Goal: Task Accomplishment & Management: Manage account settings

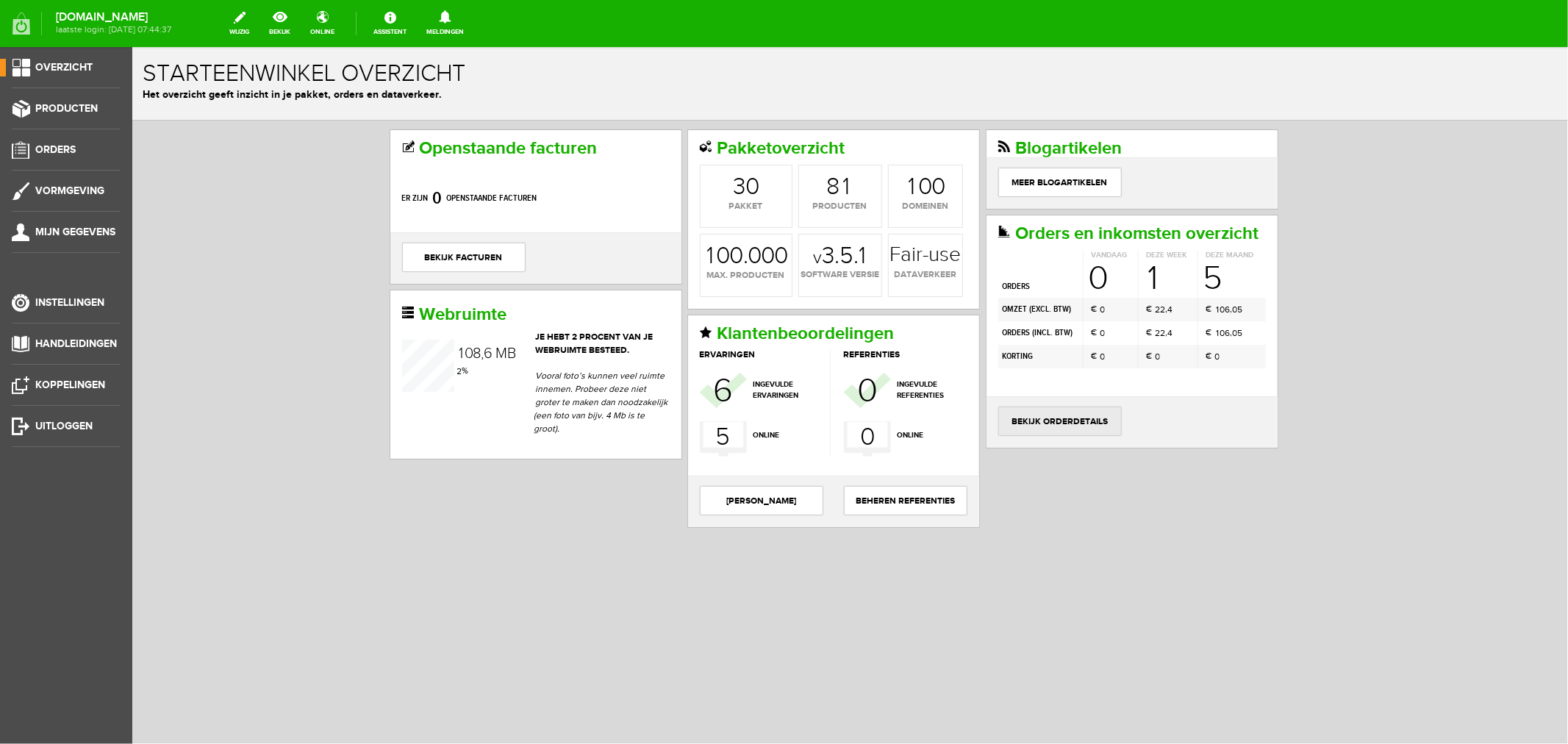
click at [1042, 435] on link "bekijk orderdetails" at bounding box center [1059, 420] width 124 height 30
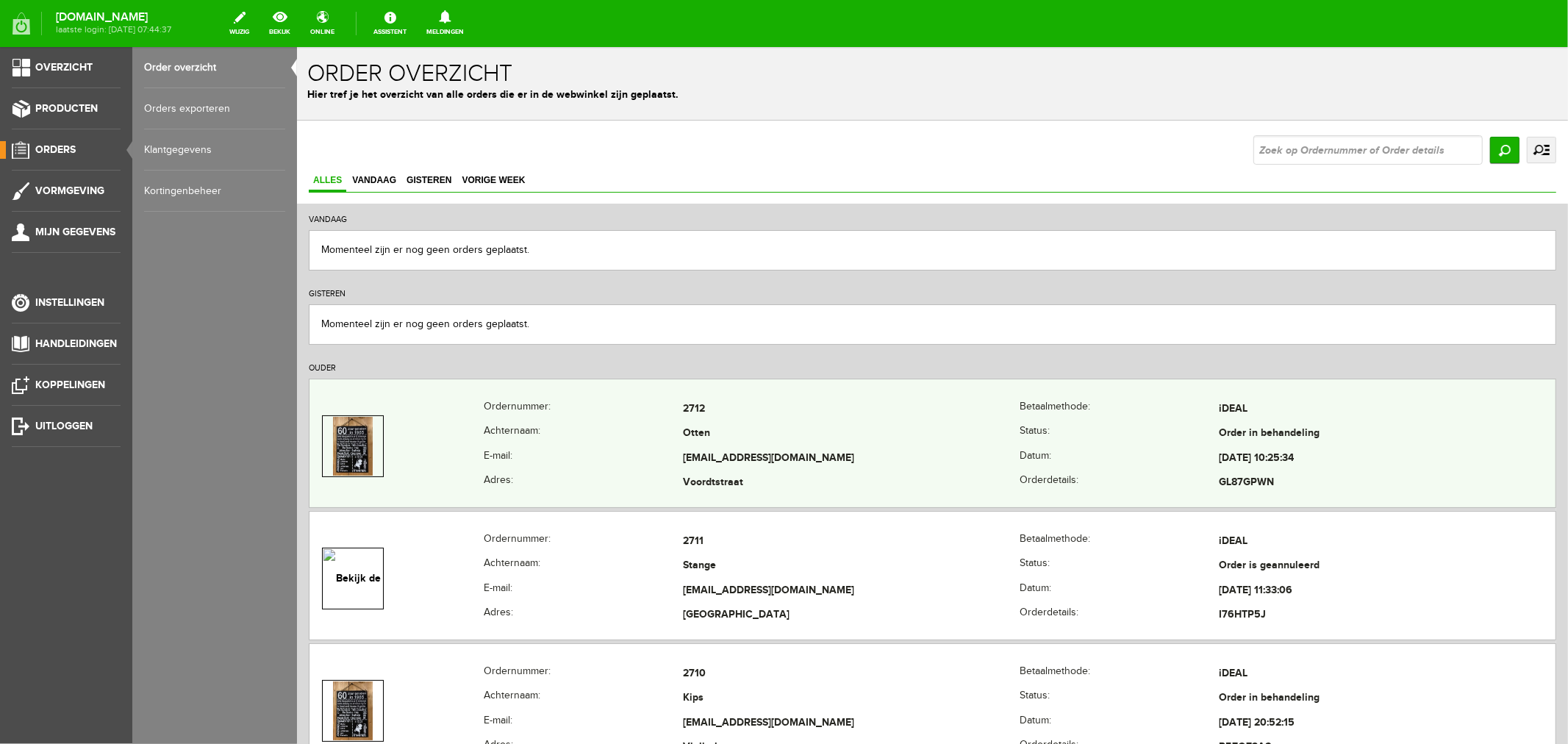
click at [754, 464] on td "[EMAIL_ADDRESS][DOMAIN_NAME]" at bounding box center [850, 458] width 336 height 25
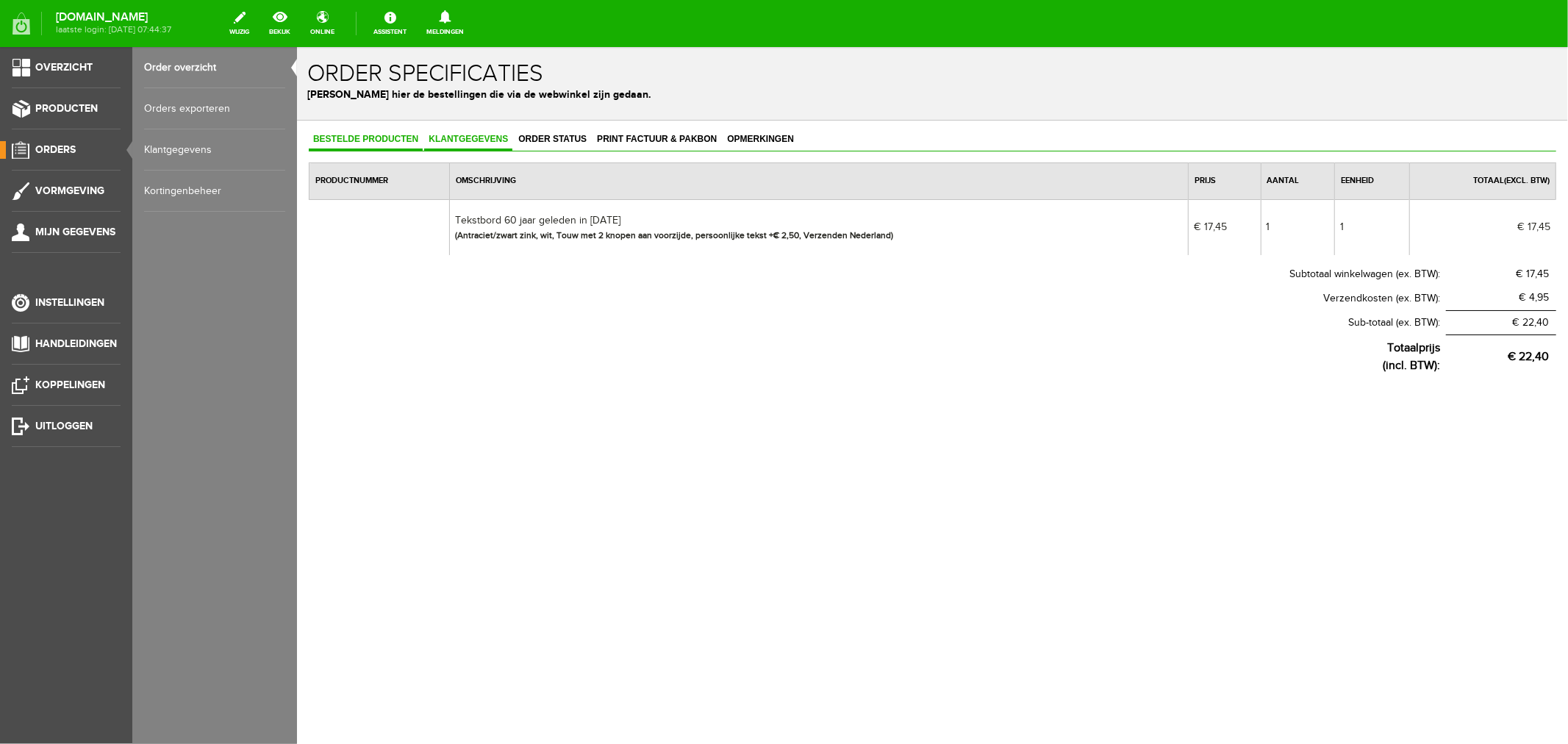
click at [473, 137] on span "Klantgegevens" at bounding box center [468, 138] width 88 height 11
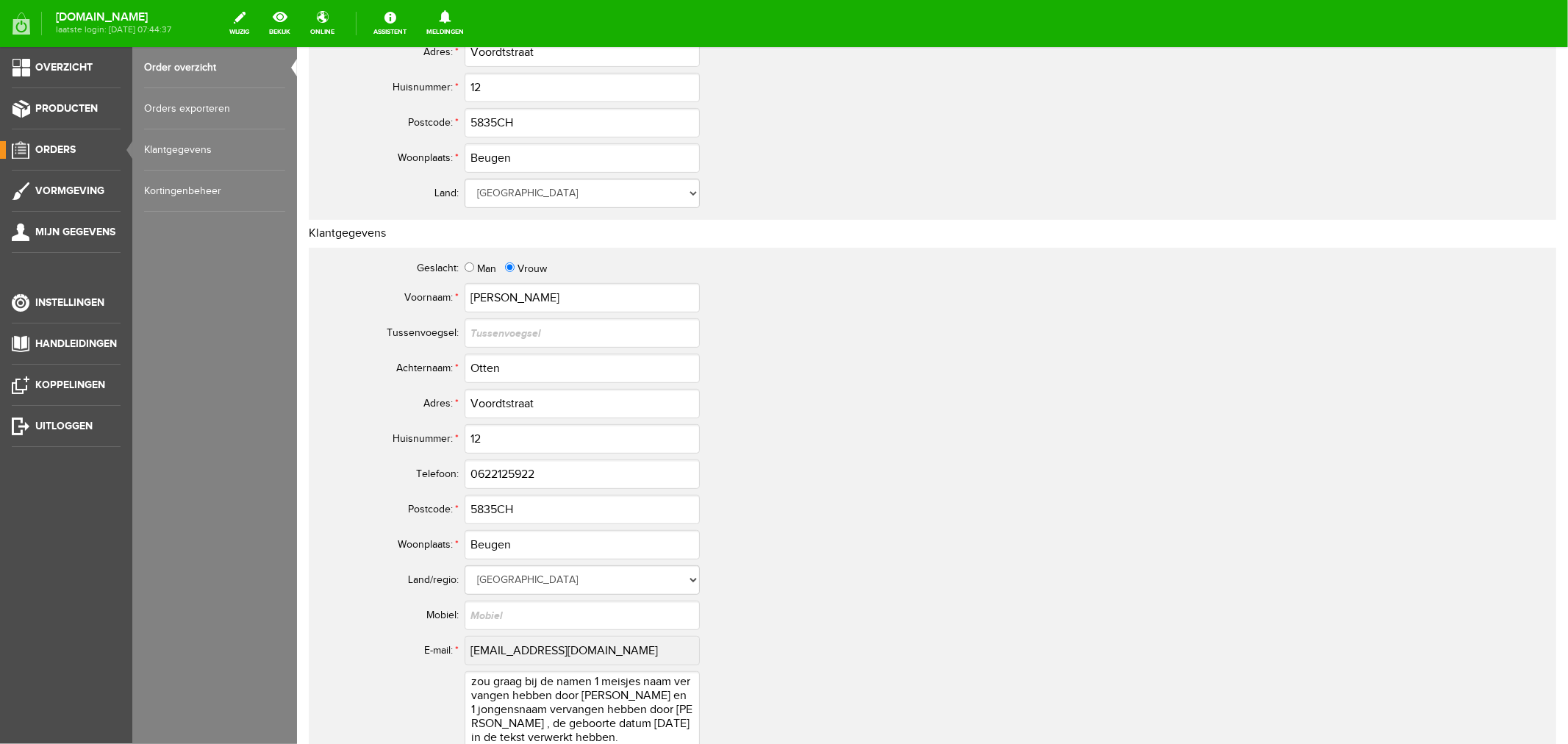
scroll to position [571, 0]
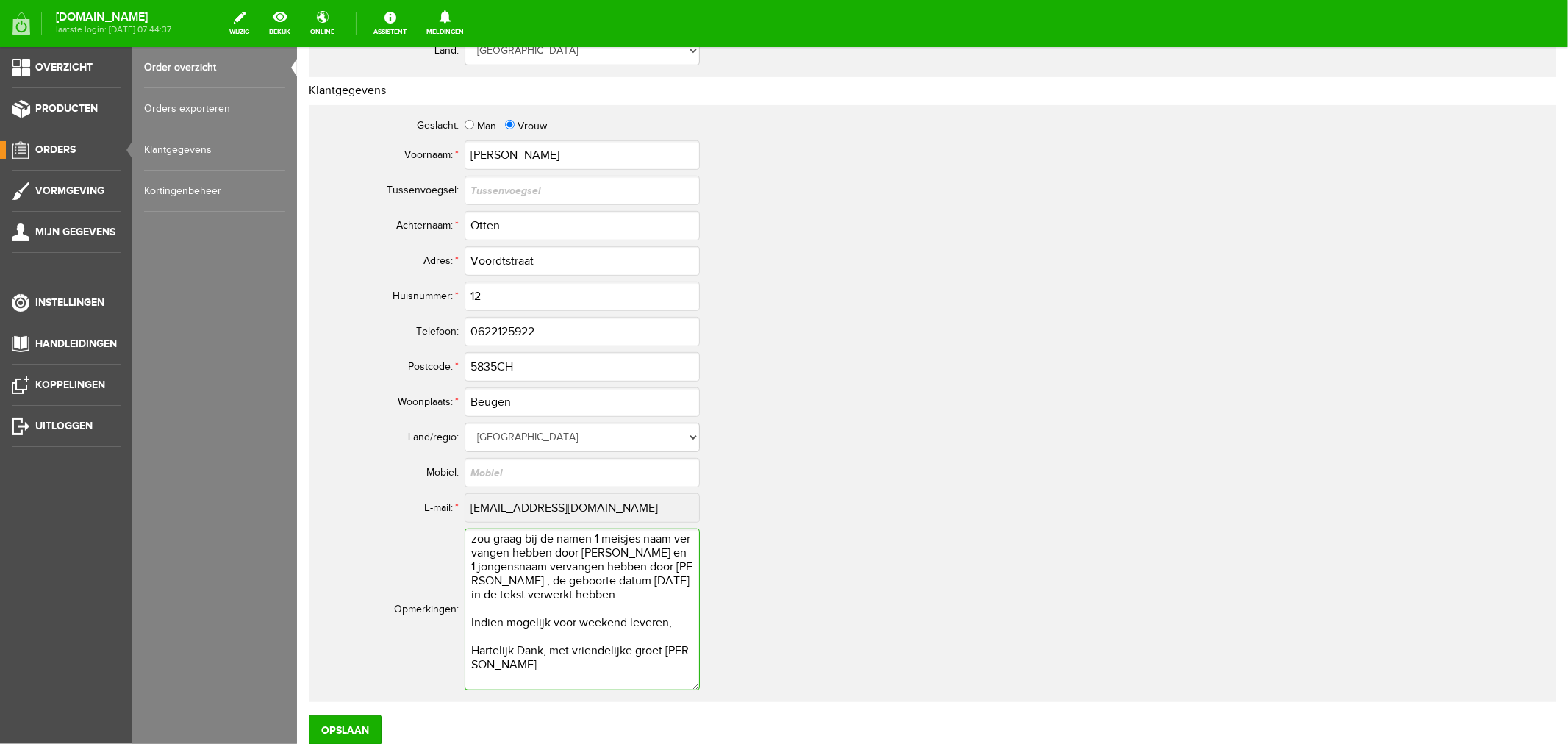
drag, startPoint x: 582, startPoint y: 553, endPoint x: 629, endPoint y: 553, distance: 47.0
click at [629, 553] on textarea "zou graag bij de namen 1 meisjes naam vervangen hebben door [PERSON_NAME] en 1 …" at bounding box center [582, 608] width 235 height 162
drag, startPoint x: 636, startPoint y: 566, endPoint x: 655, endPoint y: 563, distance: 19.2
click at [655, 563] on textarea "zou graag bij de namen 1 meisjes naam vervangen hebben door [PERSON_NAME] en 1 …" at bounding box center [582, 608] width 235 height 162
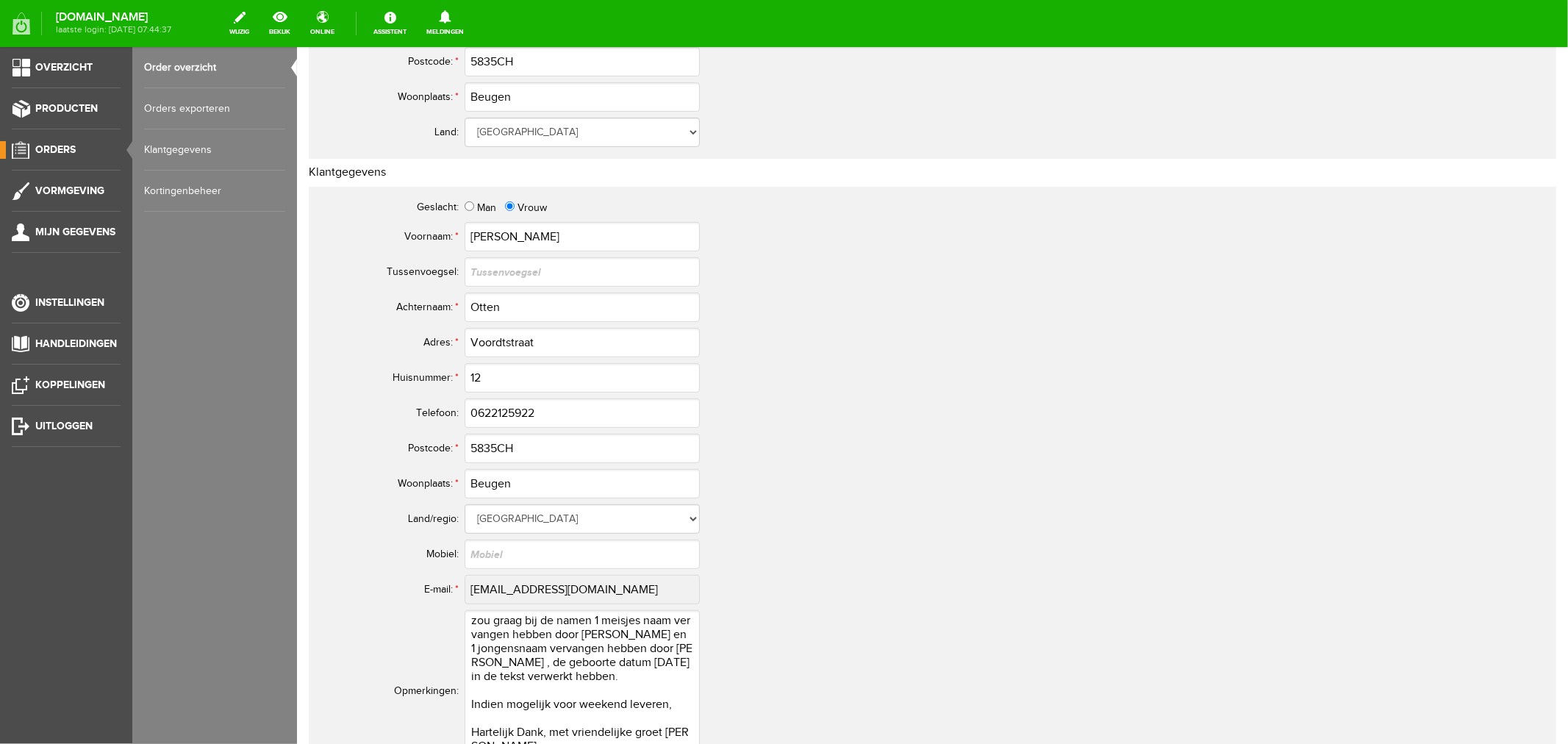
click at [171, 66] on link "Order overzicht" at bounding box center [215, 68] width 141 height 41
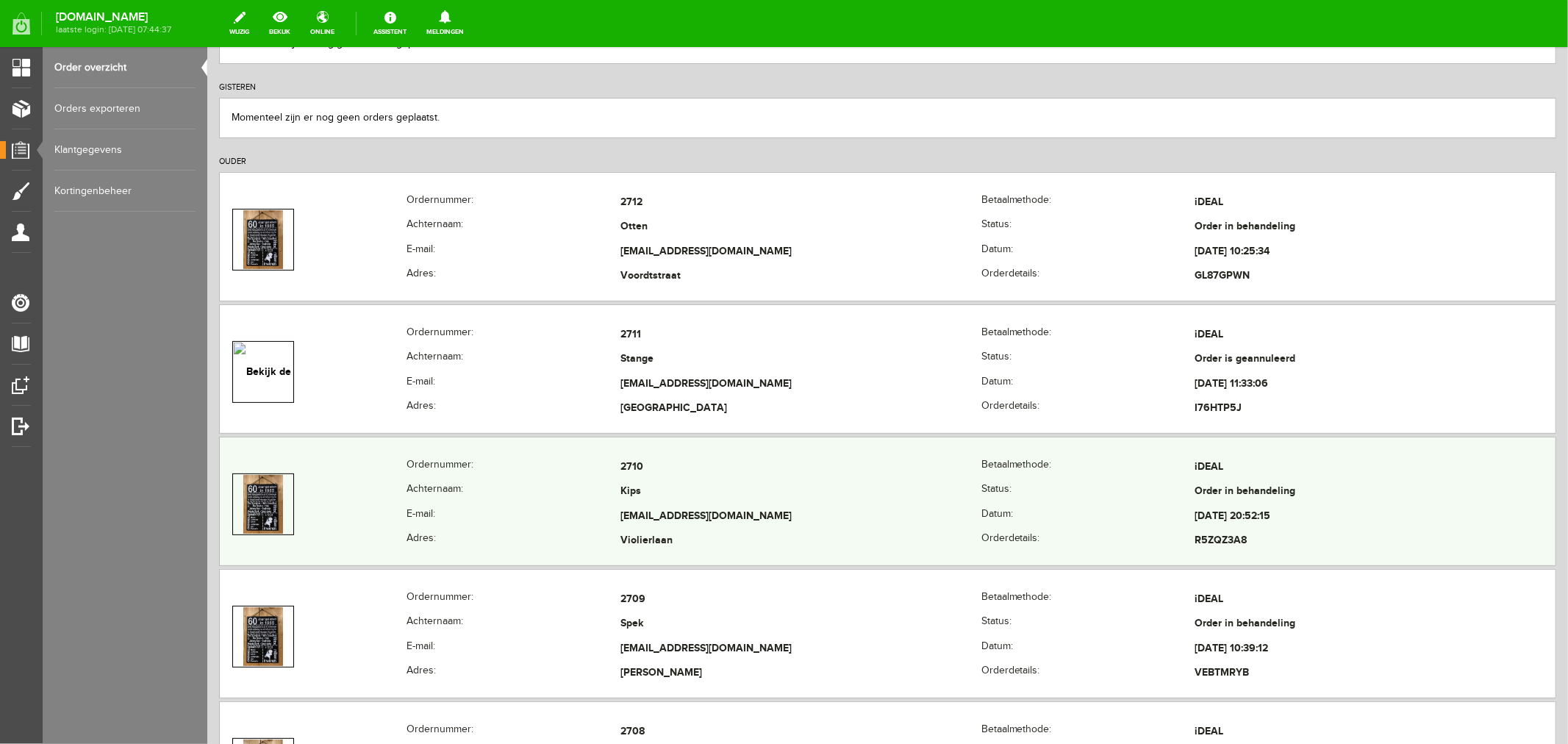
scroll to position [244, 0]
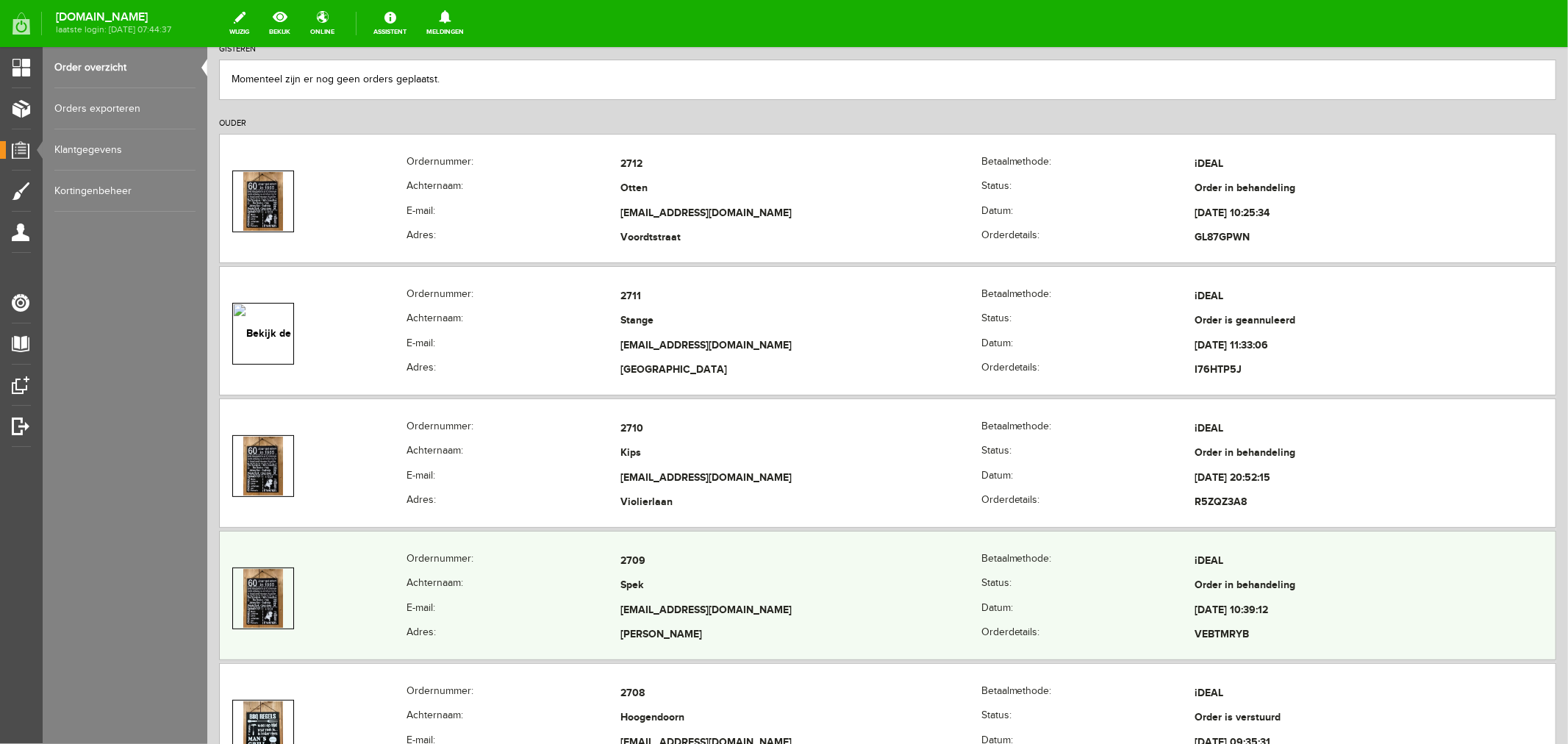
click at [598, 592] on th "Achternaam:" at bounding box center [513, 585] width 214 height 25
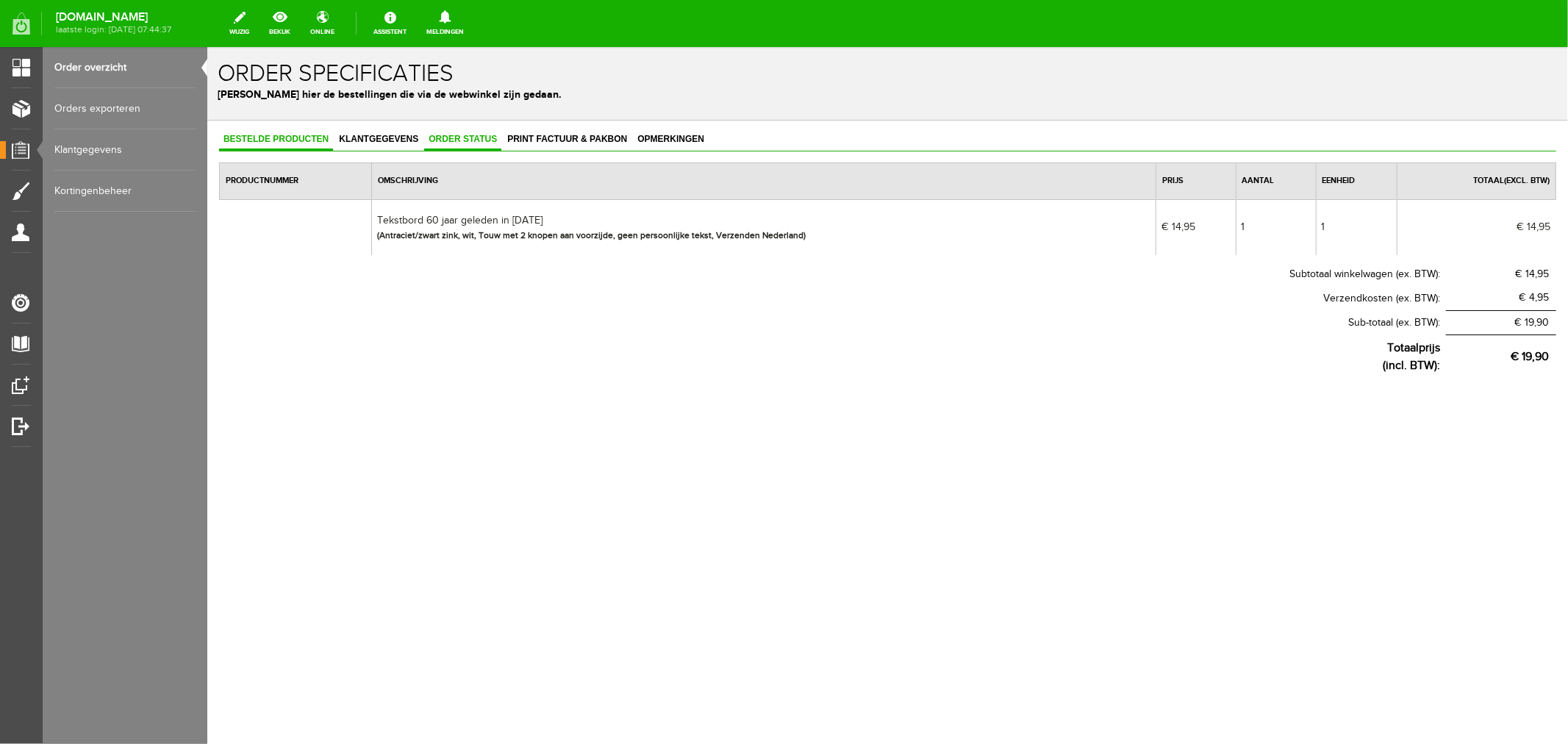
click at [465, 140] on span "Order status" at bounding box center [462, 138] width 77 height 11
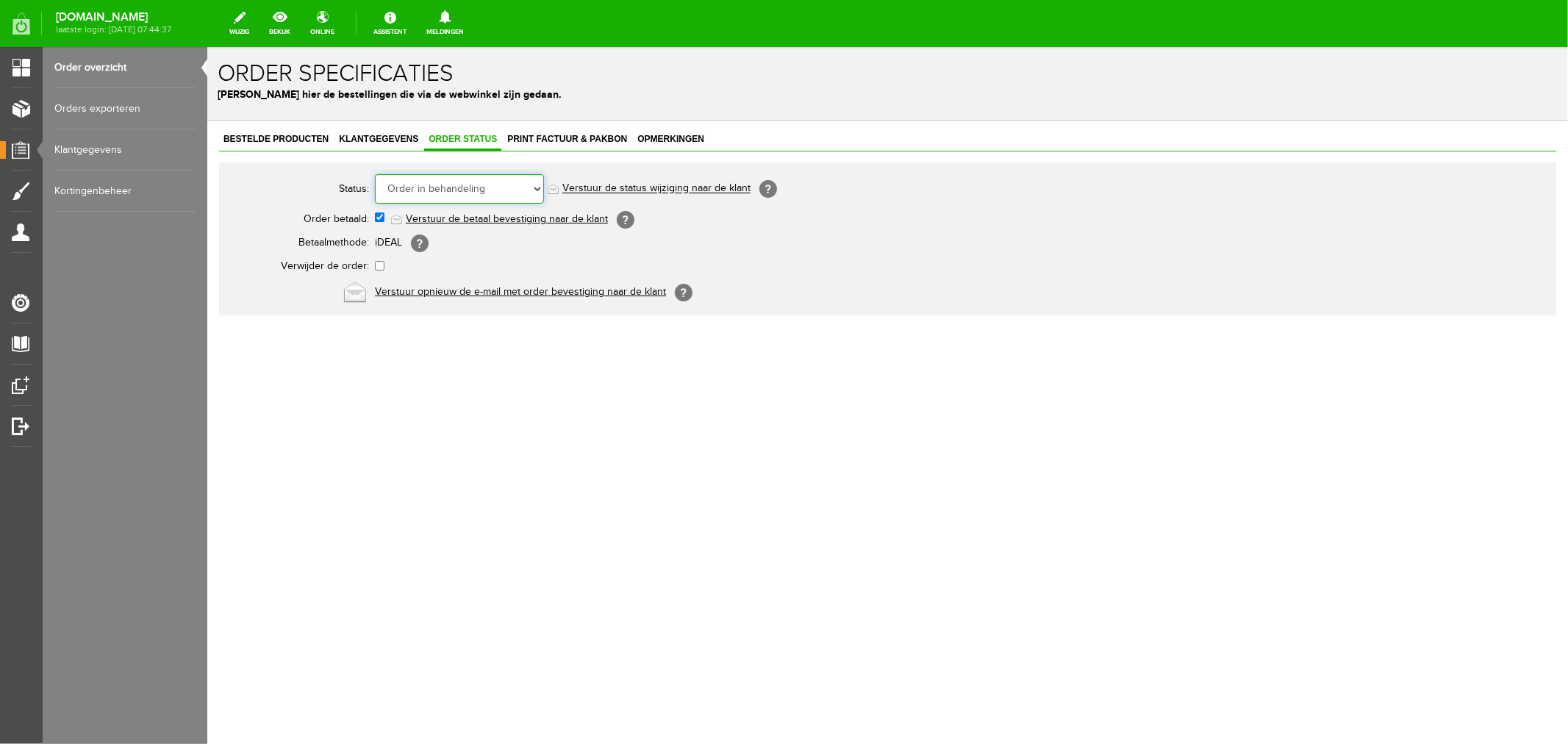
click at [451, 193] on select "Order niet afgerond Nieuw Order in behandeling Wacht op leverancier Wacht op be…" at bounding box center [459, 188] width 169 height 30
select select "5"
click at [374, 174] on select "Order niet afgerond Nieuw Order in behandeling Wacht op leverancier Wacht op be…" at bounding box center [459, 188] width 169 height 30
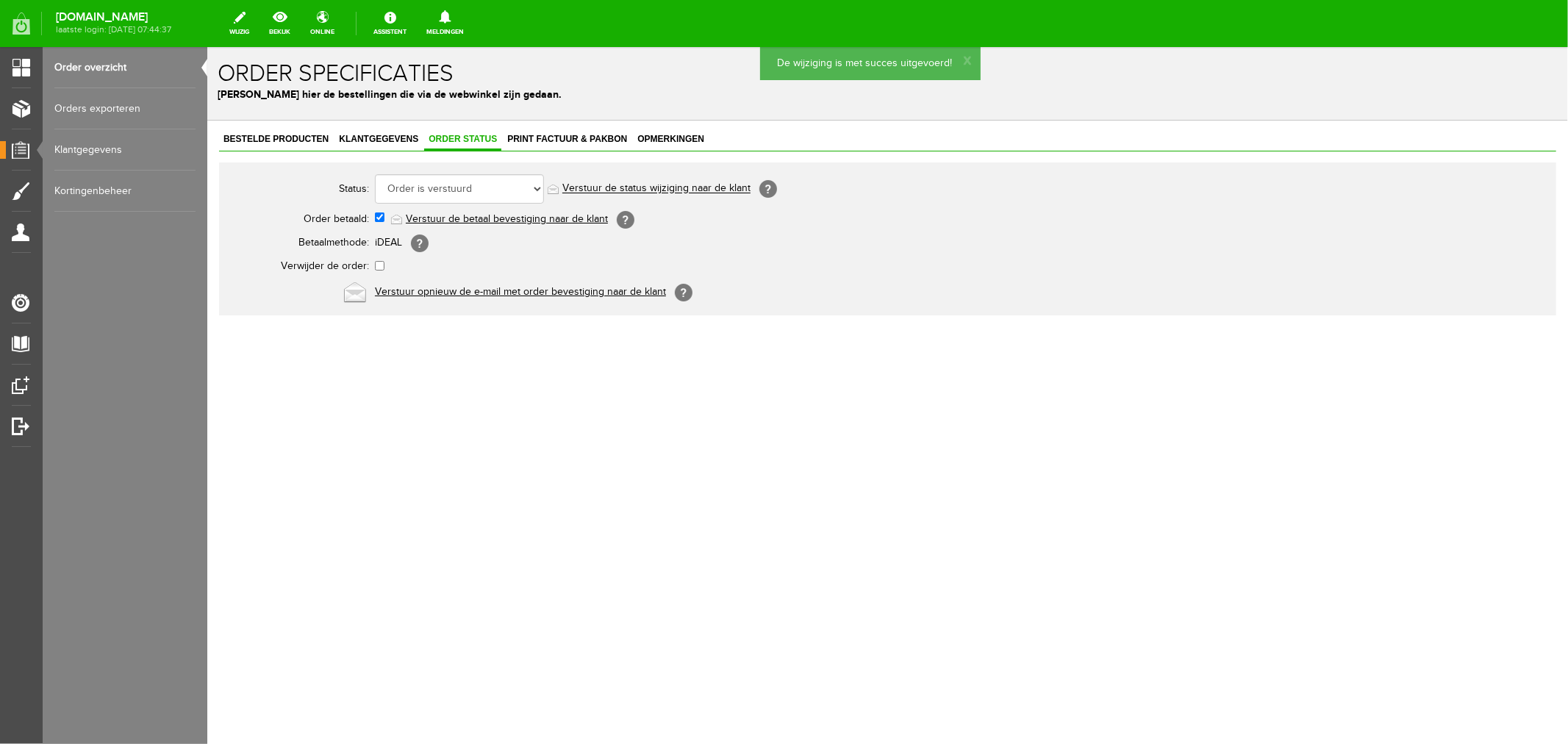
click at [94, 64] on link "Order overzicht" at bounding box center [125, 68] width 141 height 41
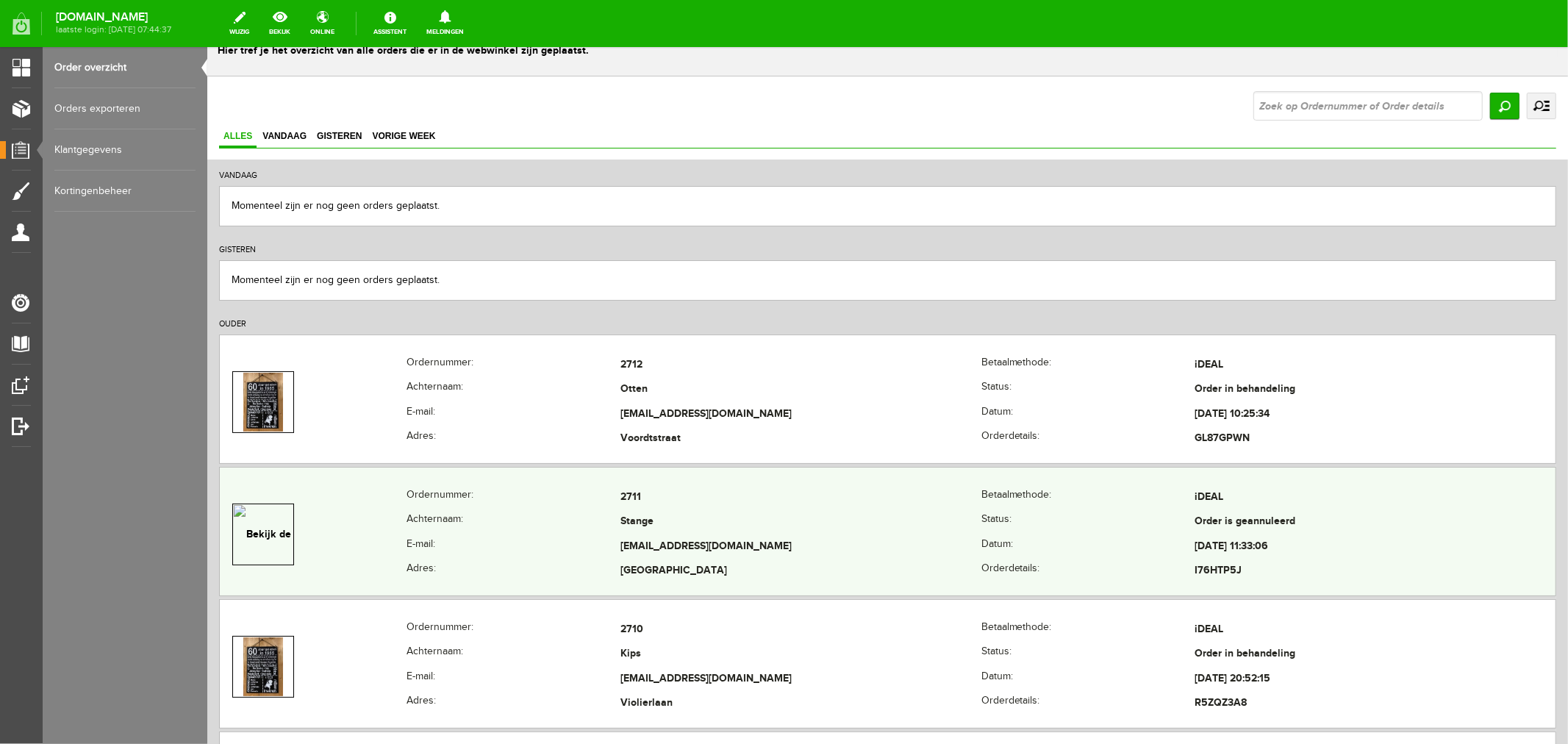
scroll to position [81, 0]
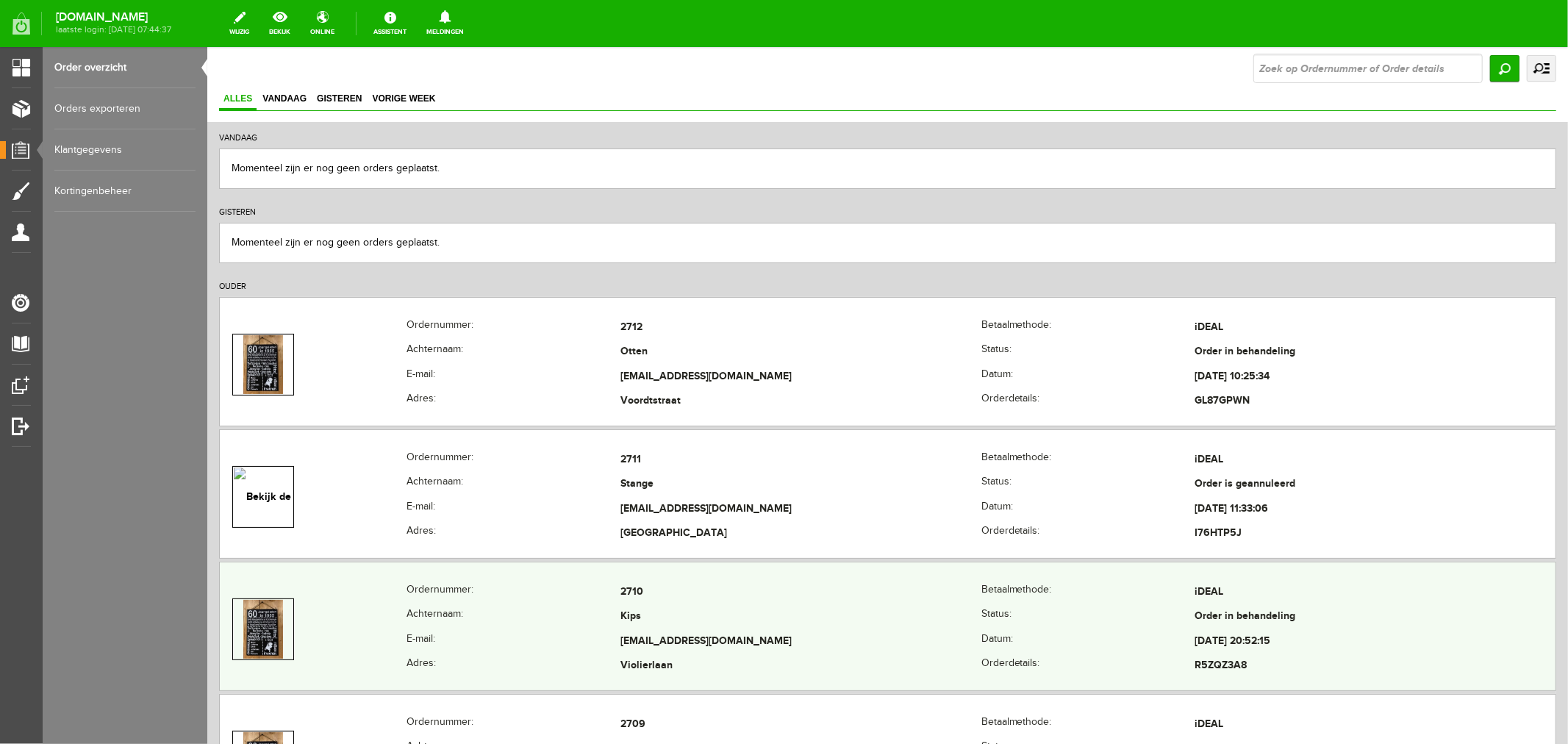
click at [630, 648] on td "[EMAIL_ADDRESS][DOMAIN_NAME]" at bounding box center [800, 641] width 361 height 25
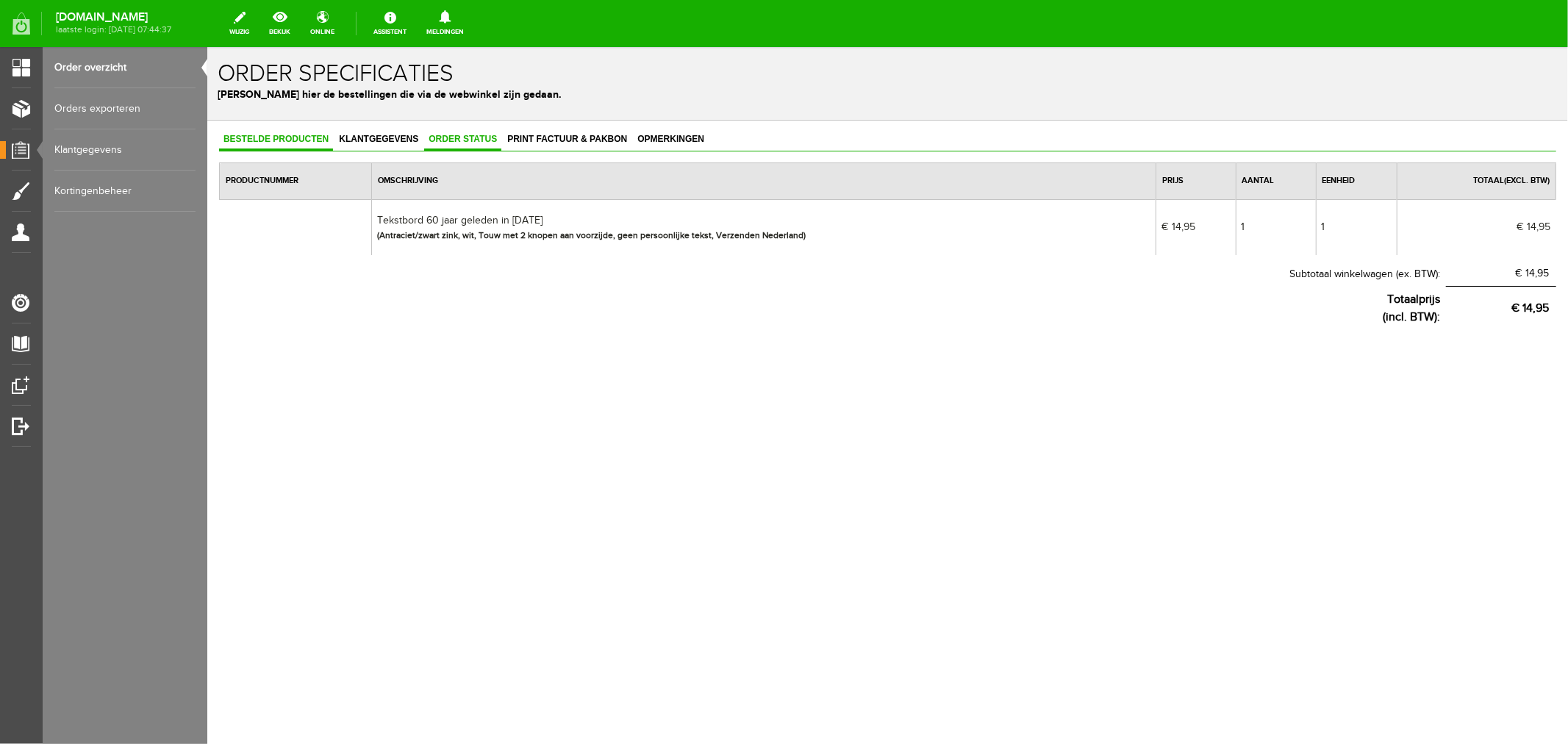
click at [463, 147] on link "Order status" at bounding box center [462, 139] width 77 height 21
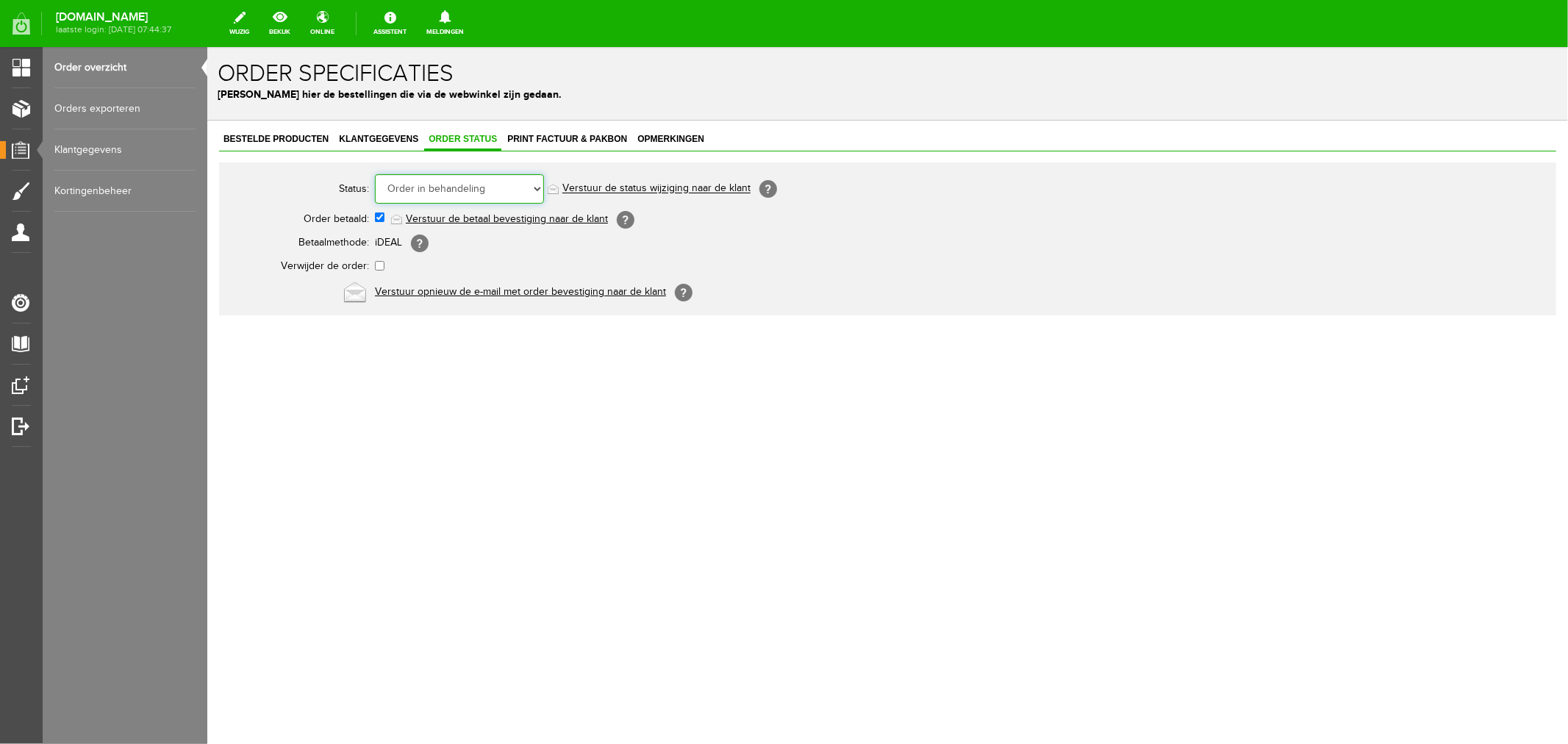
click at [452, 188] on select "Order niet afgerond Nieuw Order in behandeling Wacht op leverancier Wacht op be…" at bounding box center [459, 188] width 169 height 30
select select "5"
click at [374, 174] on select "Order niet afgerond Nieuw Order in behandeling Wacht op leverancier Wacht op be…" at bounding box center [459, 188] width 169 height 30
